Goal: Use online tool/utility: Utilize a website feature to perform a specific function

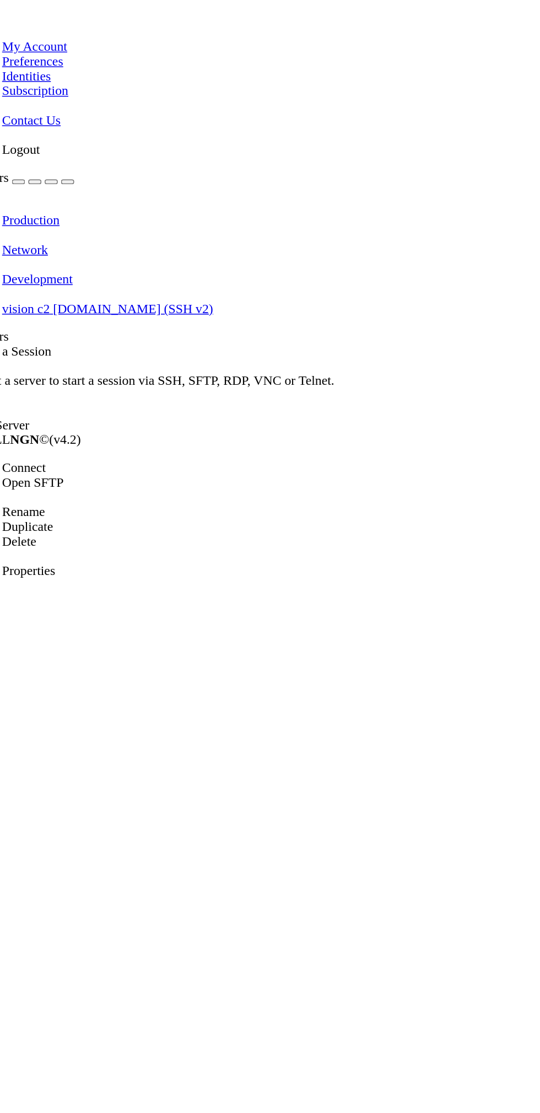
click at [45, 310] on span "Connect" at bounding box center [40, 314] width 29 height 9
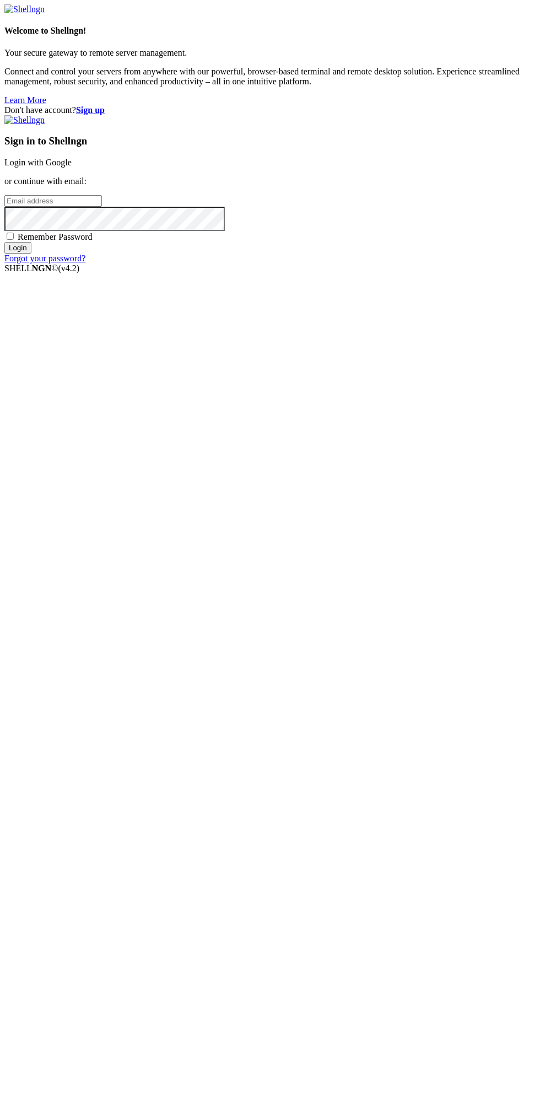
click at [72, 167] on link "Login with Google" at bounding box center [37, 162] width 67 height 9
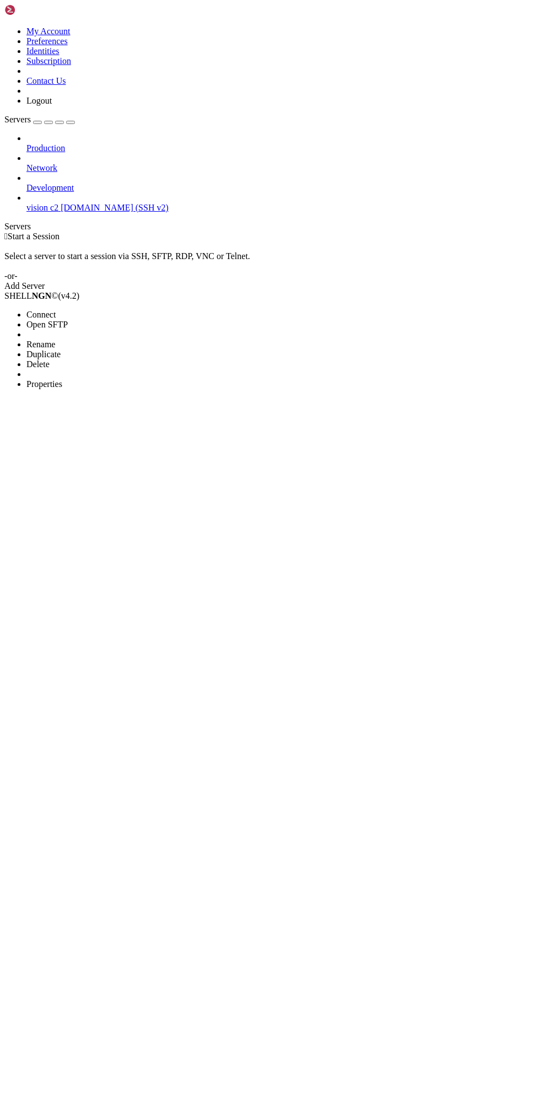
click at [70, 310] on li "Connect" at bounding box center [76, 315] width 100 height 10
